Goal: Check status

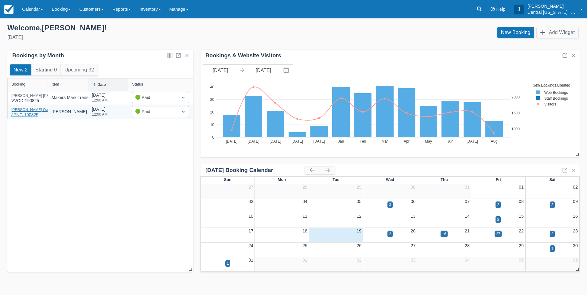
click at [24, 113] on div "Amanda Owren JPNG-190825" at bounding box center [32, 113] width 43 height 10
click at [148, 188] on div "New 2 Starting 0 Upcoming 32 Booking Item Date Status Charles Fister VVQD-19082…" at bounding box center [100, 167] width 186 height 210
click at [52, 172] on div "New 2 Starting 0 Upcoming 32 Booking Item Date Status Charles Fister VVQD-19082…" at bounding box center [100, 167] width 186 height 210
